Goal: Task Accomplishment & Management: Manage account settings

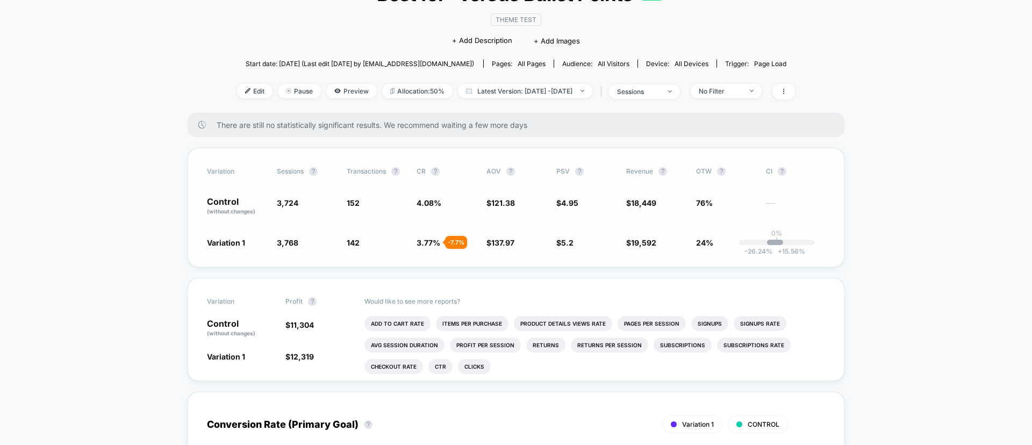
scroll to position [25, 0]
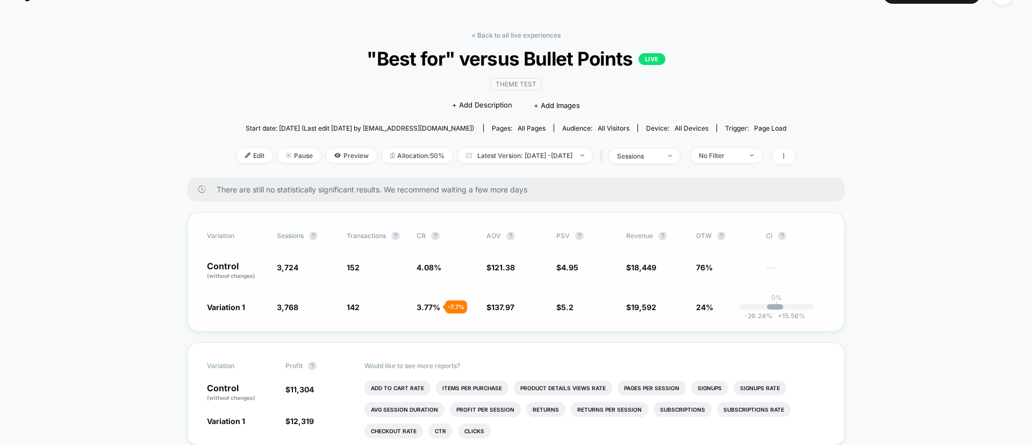
click at [705, 267] on span "76%" at bounding box center [704, 267] width 17 height 9
click at [741, 153] on div "No Filter" at bounding box center [720, 156] width 43 height 8
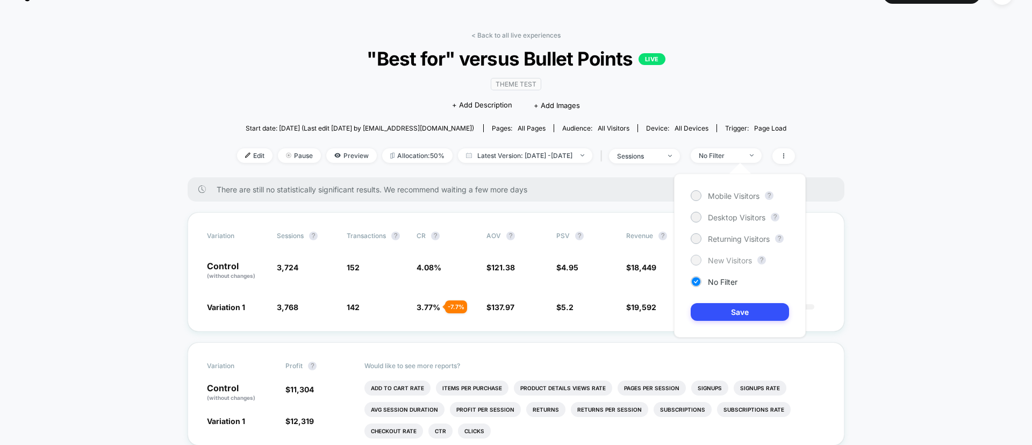
click at [718, 262] on span "New Visitors" at bounding box center [730, 260] width 44 height 9
click at [748, 317] on button "Save" at bounding box center [740, 312] width 98 height 18
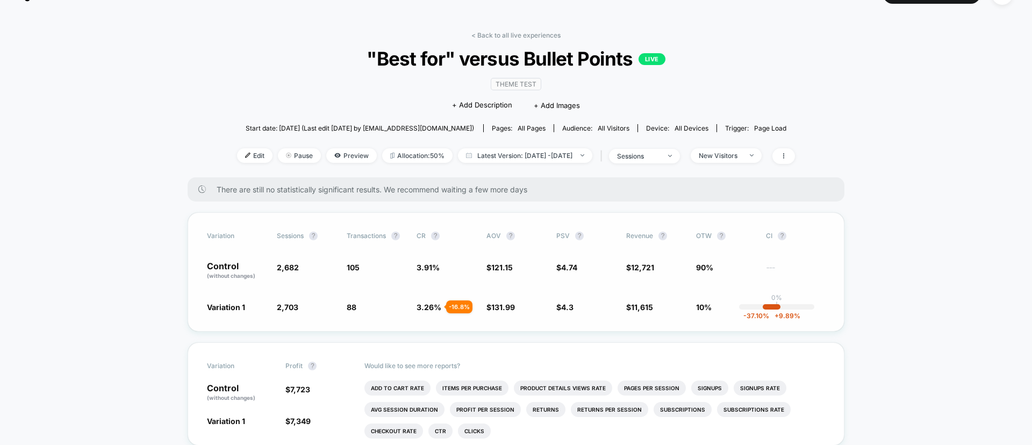
click at [704, 268] on span "90%" at bounding box center [704, 267] width 17 height 9
click at [701, 269] on span "90%" at bounding box center [704, 267] width 17 height 9
click at [741, 161] on span "New Visitors" at bounding box center [726, 155] width 71 height 15
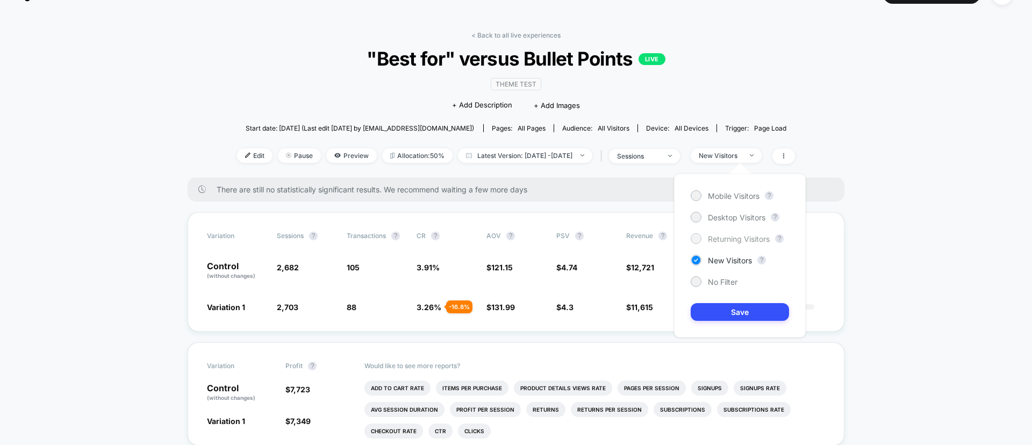
click at [724, 240] on span "Returning Visitors" at bounding box center [739, 238] width 62 height 9
click at [732, 308] on button "Save" at bounding box center [740, 312] width 98 height 18
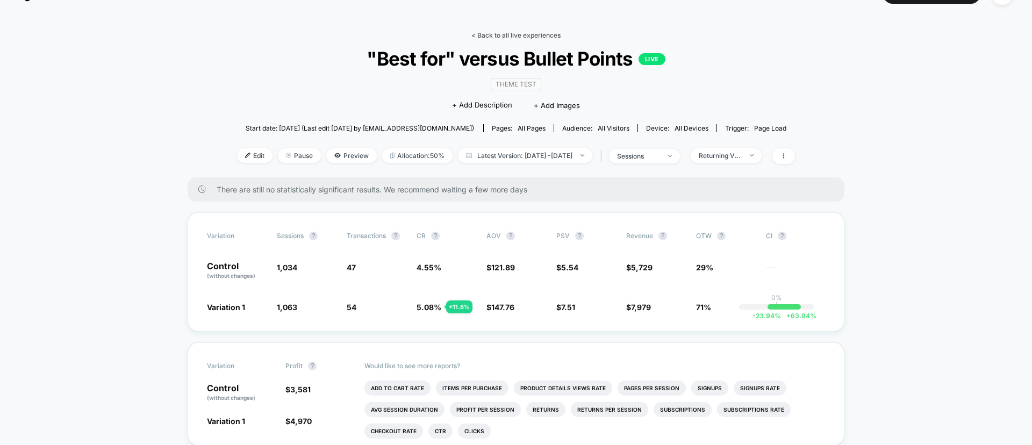
click at [505, 34] on link "< Back to all live experiences" at bounding box center [515, 35] width 89 height 8
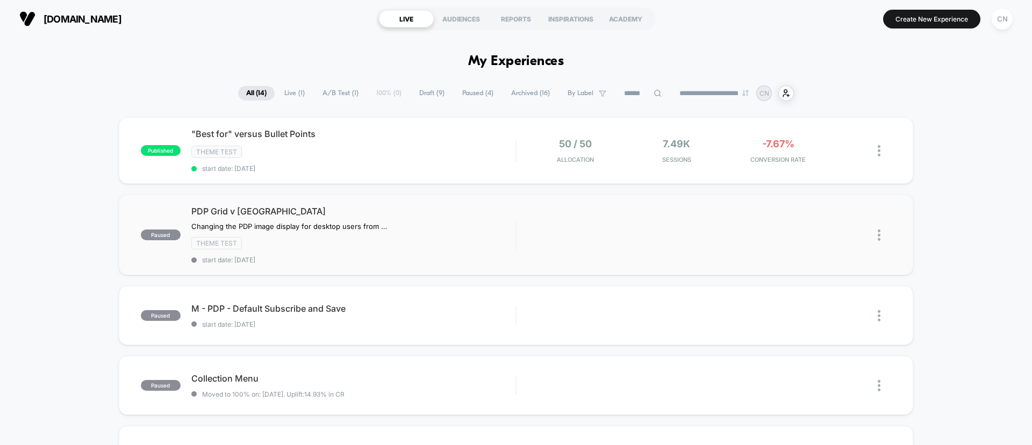
click at [279, 217] on span "PDP Grid v [GEOGRAPHIC_DATA]" at bounding box center [353, 211] width 324 height 11
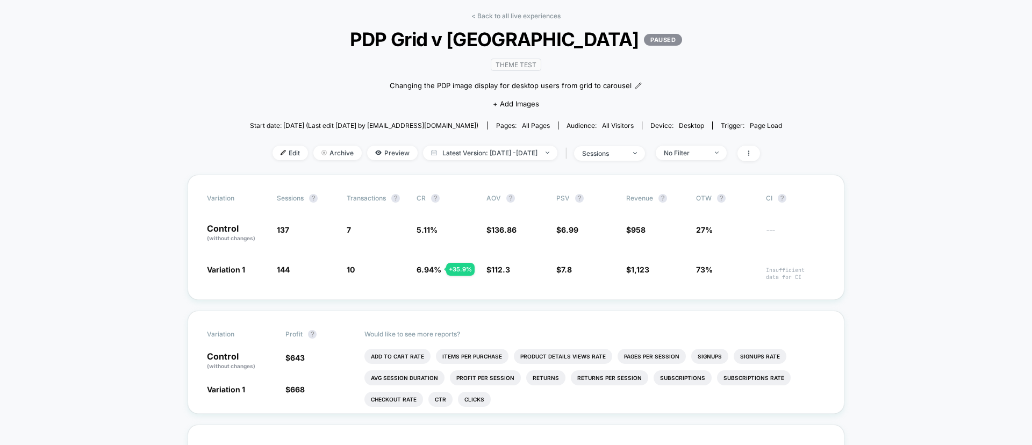
scroll to position [46, 0]
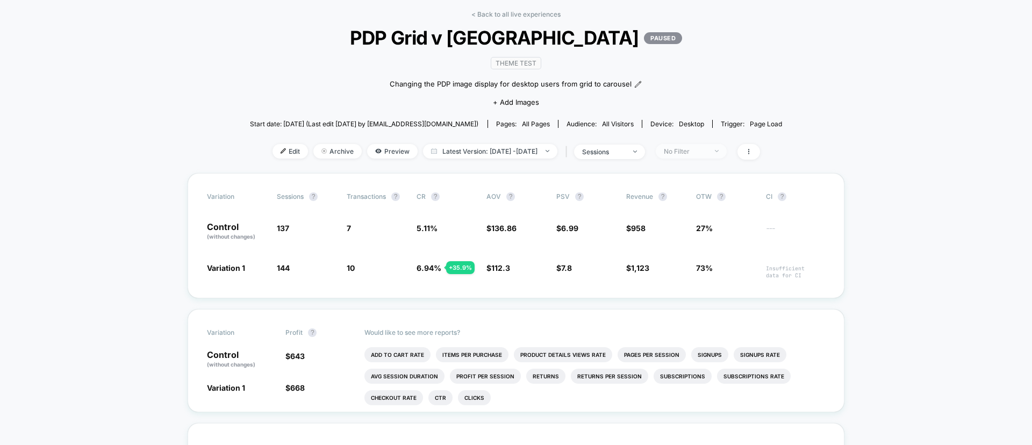
click at [710, 155] on span "No Filter" at bounding box center [691, 151] width 71 height 15
click at [691, 260] on div "New Visitors" at bounding box center [685, 256] width 61 height 11
click at [695, 303] on button "Save" at bounding box center [704, 308] width 98 height 18
drag, startPoint x: 420, startPoint y: 224, endPoint x: 442, endPoint y: 272, distance: 52.5
click at [442, 272] on div "Variation Sessions ? Transactions ? CR ? AOV ? PSV ? Revenue ? OTW ? CI ? Contr…" at bounding box center [516, 235] width 657 height 125
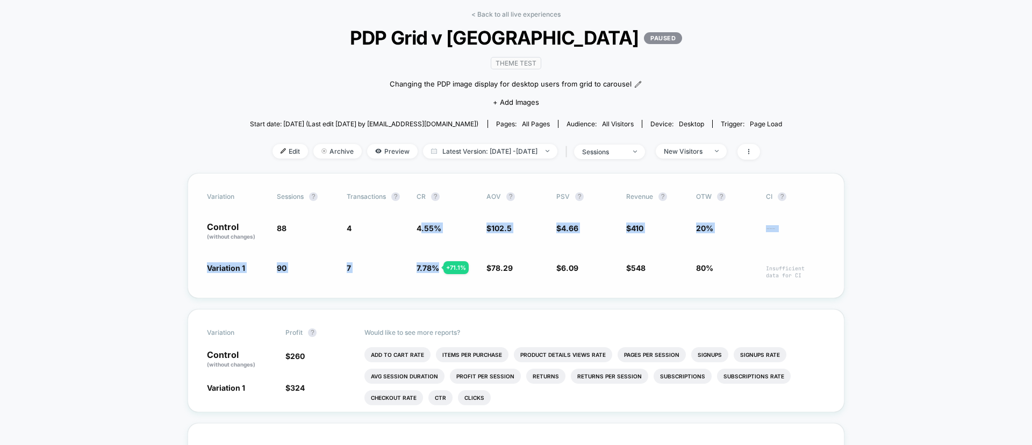
click at [443, 277] on span "7.78 % + 71.1 %" at bounding box center [446, 270] width 59 height 17
click at [417, 270] on span "7.78 %" at bounding box center [428, 267] width 23 height 9
drag, startPoint x: 416, startPoint y: 270, endPoint x: 432, endPoint y: 273, distance: 15.8
click at [432, 273] on span "7.78 % + 71.1 %" at bounding box center [446, 270] width 59 height 17
click at [436, 281] on div "Variation Sessions ? Transactions ? CR ? AOV ? PSV ? Revenue ? OTW ? CI ? Contr…" at bounding box center [516, 235] width 657 height 125
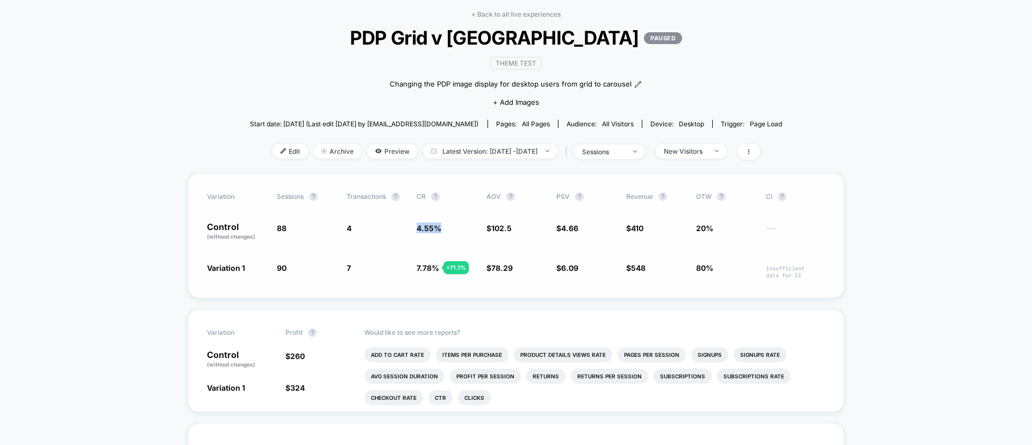
drag, startPoint x: 414, startPoint y: 228, endPoint x: 446, endPoint y: 229, distance: 31.7
click at [446, 229] on div "Control (without changes) 88 4 4.55 % $ 102.5 $ 4.66 $ 410 20% ---" at bounding box center [516, 232] width 618 height 18
click at [455, 230] on span "4.55 %" at bounding box center [446, 232] width 59 height 18
